Goal: Task Accomplishment & Management: Complete application form

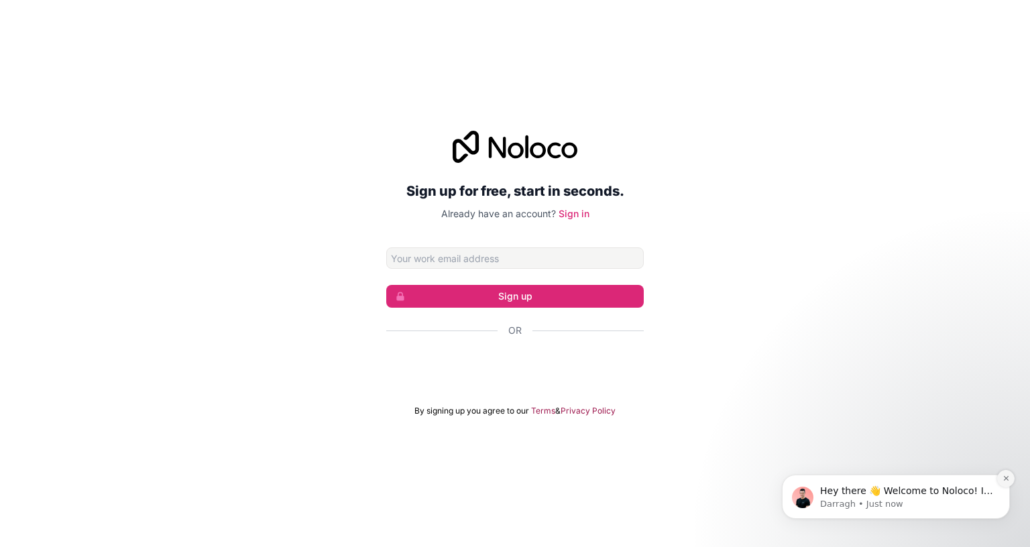
click at [1005, 480] on icon "Dismiss notification" at bounding box center [1005, 478] width 7 height 7
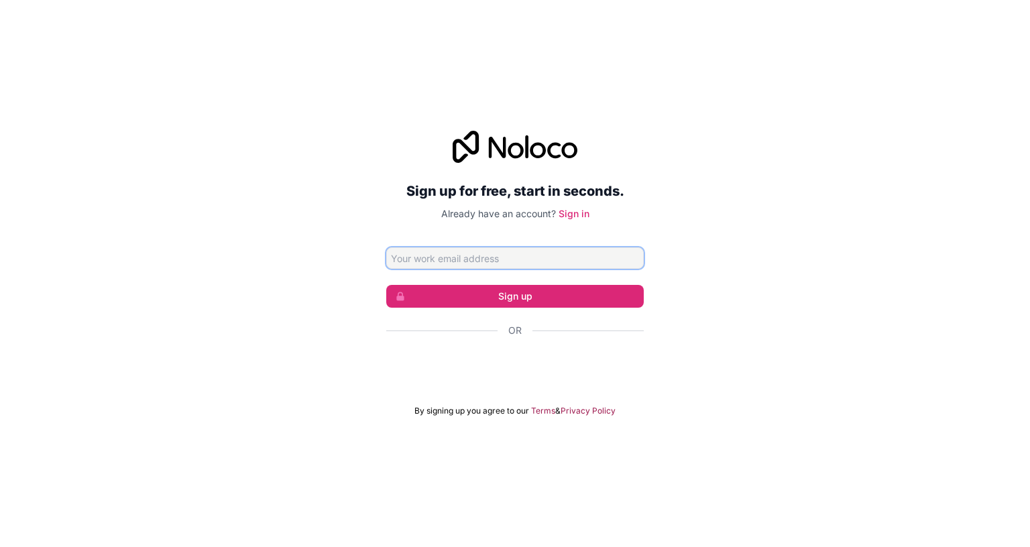
click at [493, 247] on input "Email address" at bounding box center [514, 257] width 257 height 21
type input "bobcoolman4535@gmail.com"
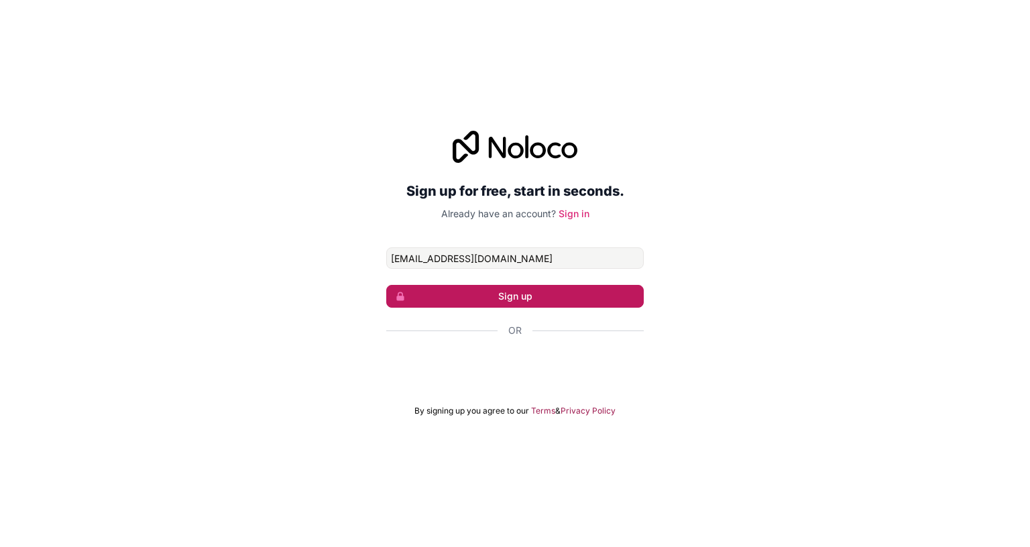
click at [521, 285] on button "Sign up" at bounding box center [514, 296] width 257 height 23
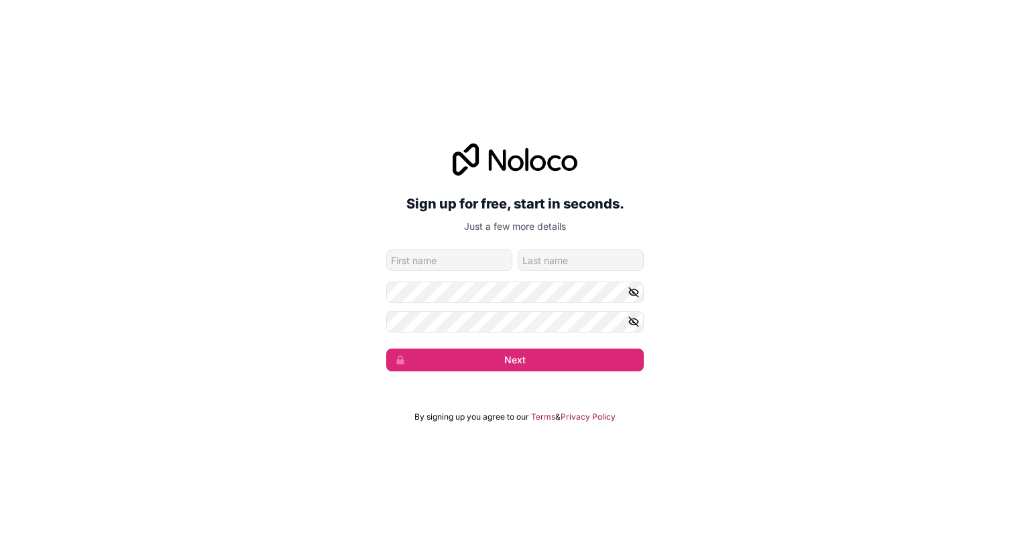
click at [473, 249] on input "given-name" at bounding box center [449, 259] width 126 height 21
type input "Bob"
click at [562, 249] on input "family-name" at bounding box center [581, 259] width 126 height 21
type input "Coolman"
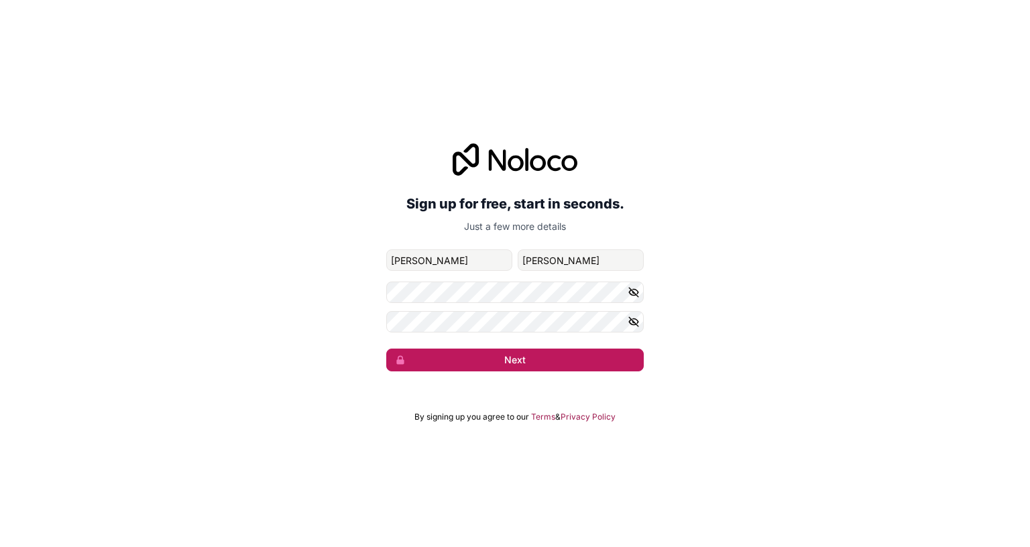
click at [582, 349] on button "Next" at bounding box center [514, 360] width 257 height 23
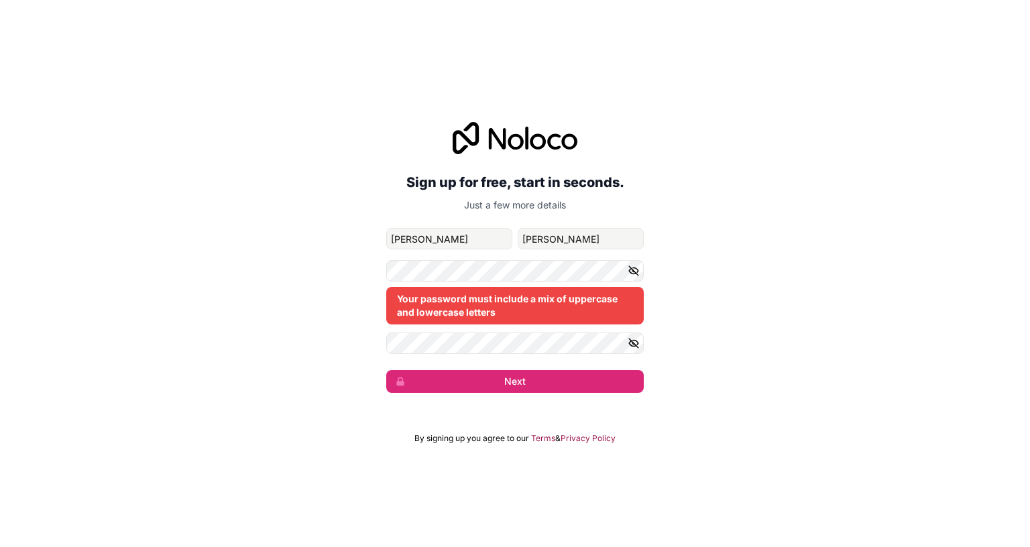
click at [636, 265] on icon "button" at bounding box center [634, 271] width 12 height 12
click at [639, 337] on icon "button" at bounding box center [634, 343] width 12 height 12
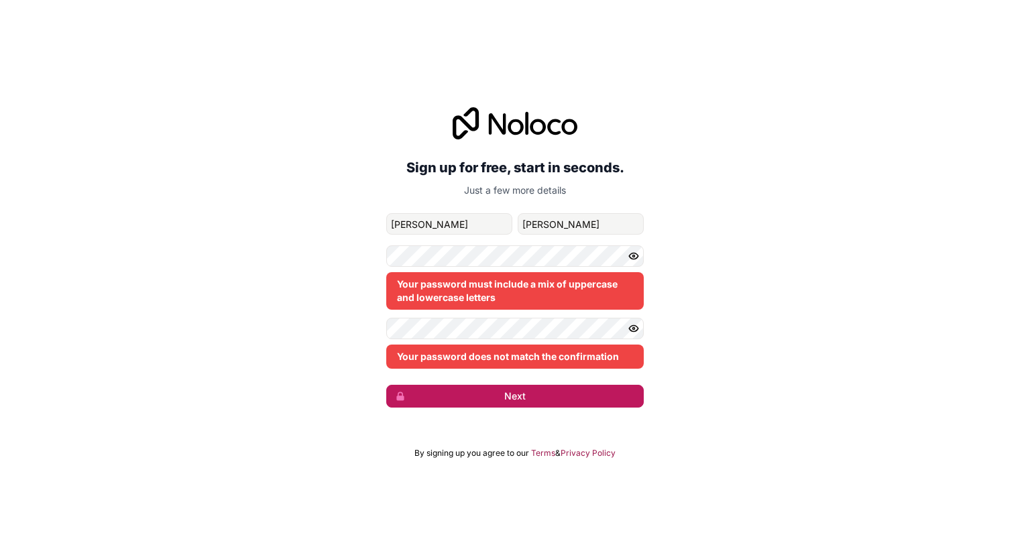
click at [496, 385] on button "Next" at bounding box center [514, 396] width 257 height 23
click at [495, 385] on button "Next" at bounding box center [514, 396] width 257 height 23
click at [477, 345] on div "Your password does not match the confirmation" at bounding box center [514, 357] width 257 height 24
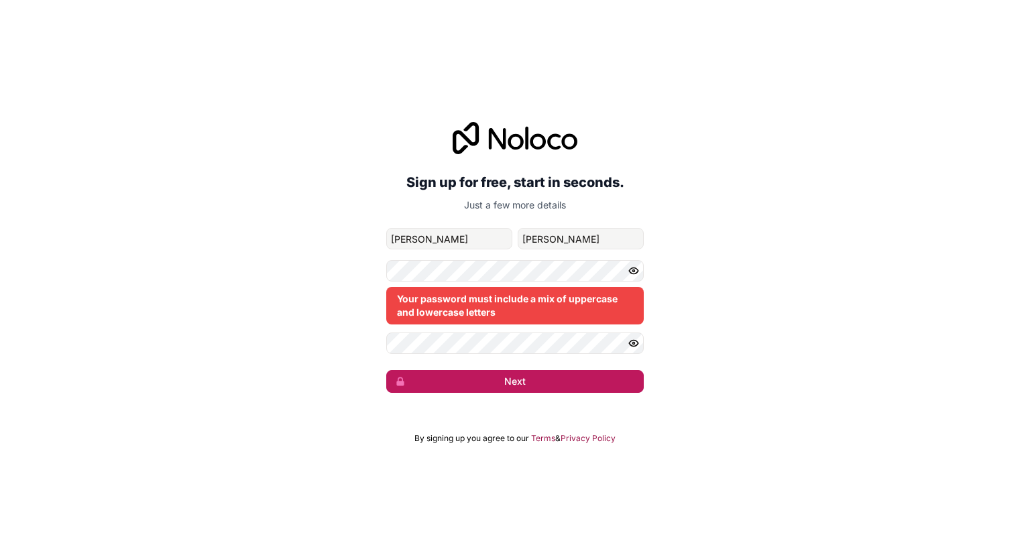
click at [550, 370] on button "Next" at bounding box center [514, 381] width 257 height 23
click at [551, 370] on button "Next" at bounding box center [514, 381] width 257 height 23
click at [550, 370] on button "Next" at bounding box center [514, 381] width 257 height 23
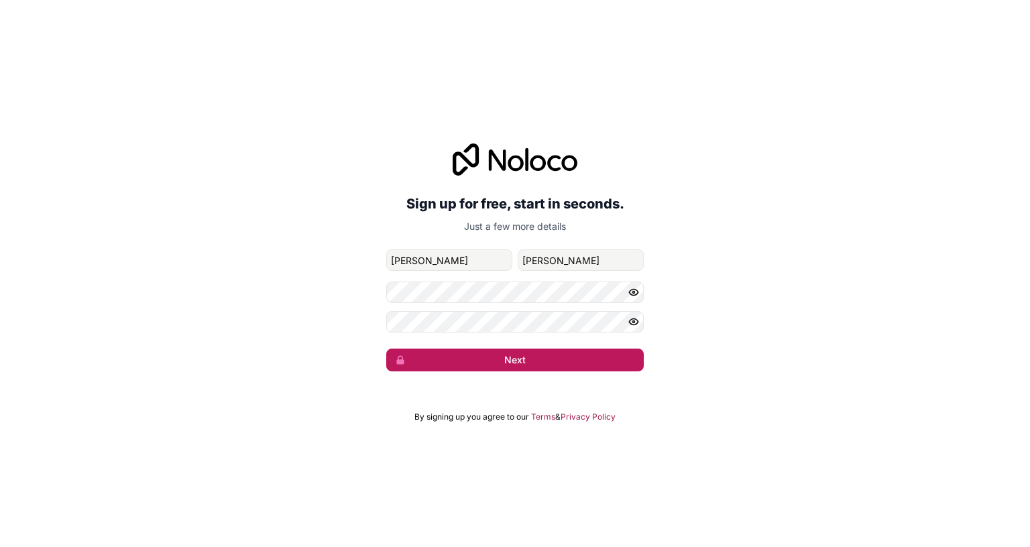
click at [463, 349] on button "Next" at bounding box center [514, 360] width 257 height 23
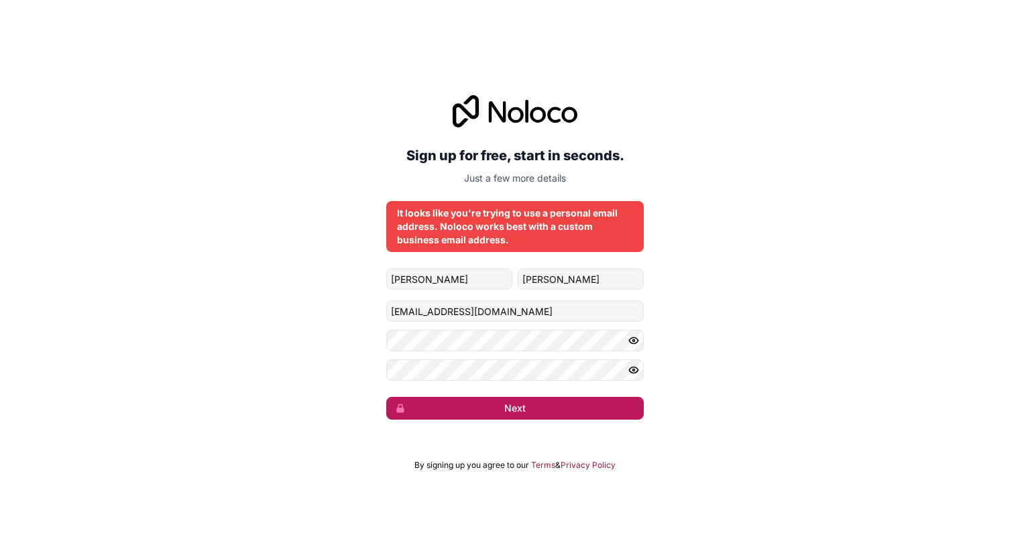
click at [507, 397] on button "Next" at bounding box center [514, 408] width 257 height 23
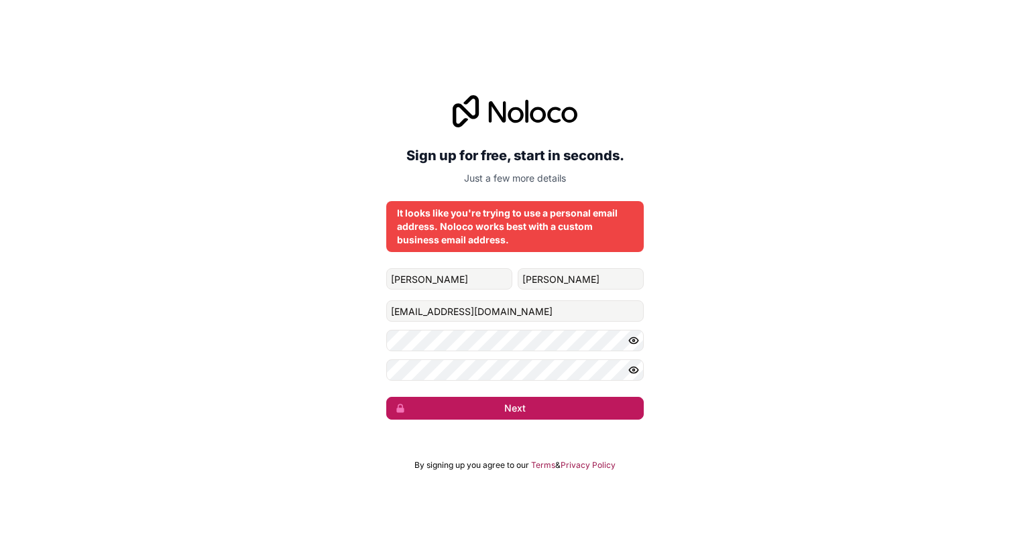
click at [507, 397] on button "Next" at bounding box center [514, 408] width 257 height 23
click at [507, 397] on button "submit" at bounding box center [514, 408] width 257 height 23
click at [507, 397] on button "Next" at bounding box center [514, 408] width 257 height 23
